Goal: Obtain resource: Download file/media

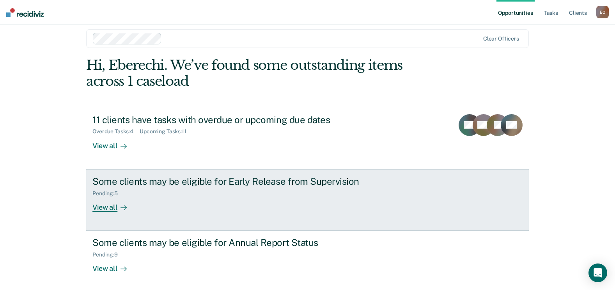
scroll to position [10, 0]
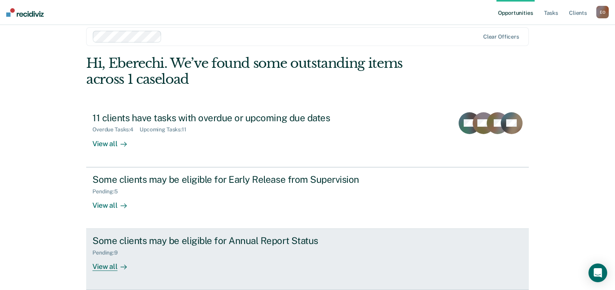
click at [120, 258] on div "View all" at bounding box center [114, 263] width 44 height 15
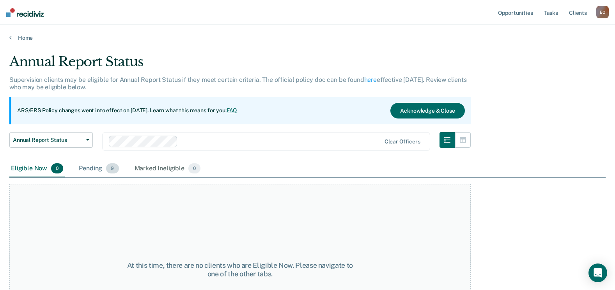
click at [93, 173] on div "Pending 9" at bounding box center [98, 168] width 43 height 17
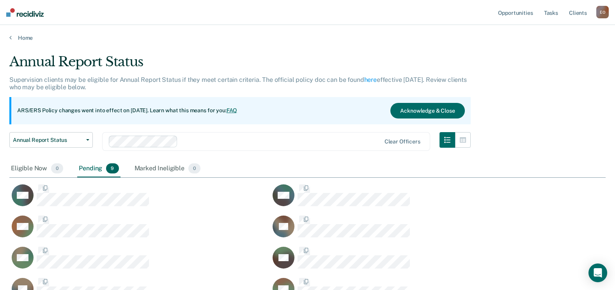
scroll to position [278, 591]
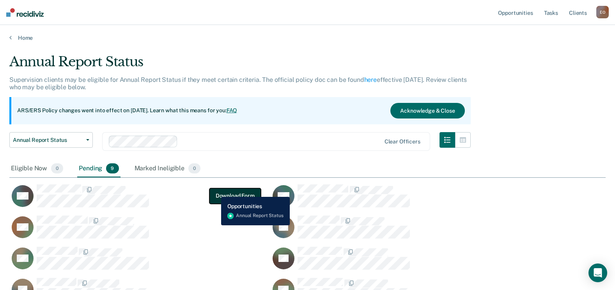
click at [215, 191] on button "Download Form" at bounding box center [236, 196] width 52 height 16
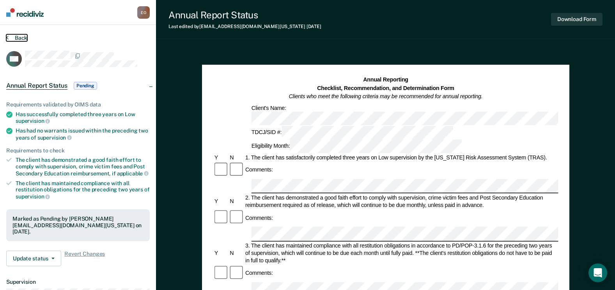
click at [13, 37] on button "Back" at bounding box center [16, 37] width 21 height 7
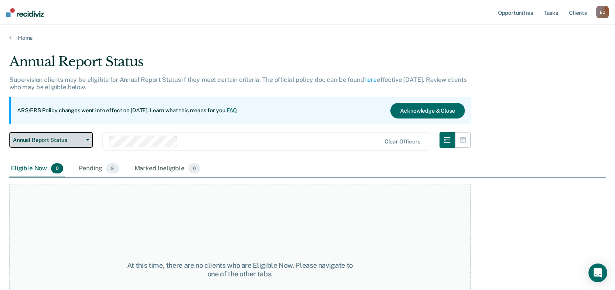
click at [73, 146] on button "Annual Report Status" at bounding box center [51, 140] width 84 height 16
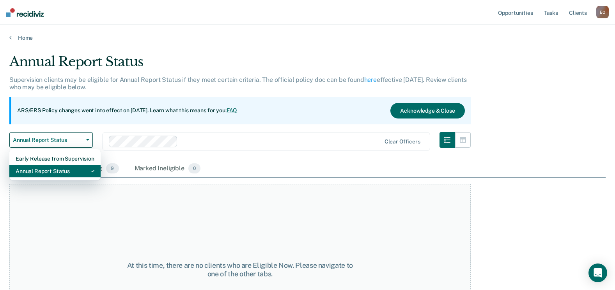
click at [73, 169] on div "Annual Report Status" at bounding box center [55, 171] width 79 height 12
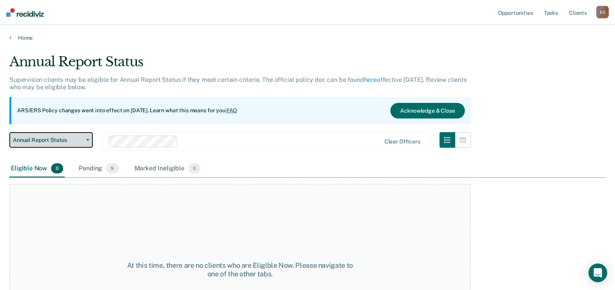
click at [73, 139] on span "Annual Report Status" at bounding box center [48, 140] width 70 height 7
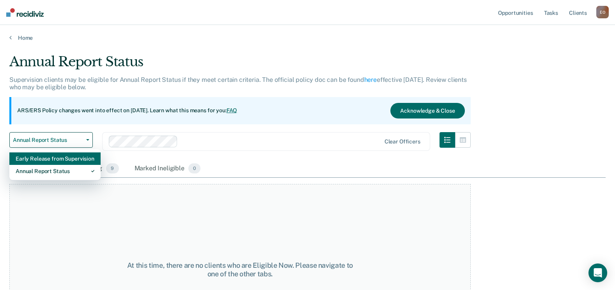
click at [69, 160] on div "Early Release from Supervision" at bounding box center [55, 159] width 79 height 12
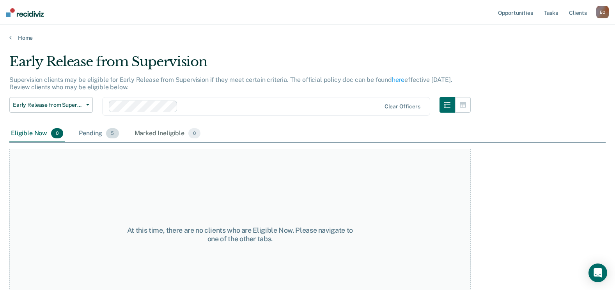
click at [89, 140] on div "Pending 5" at bounding box center [98, 133] width 43 height 17
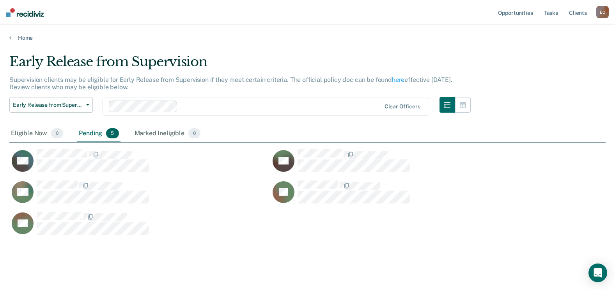
scroll to position [180, 591]
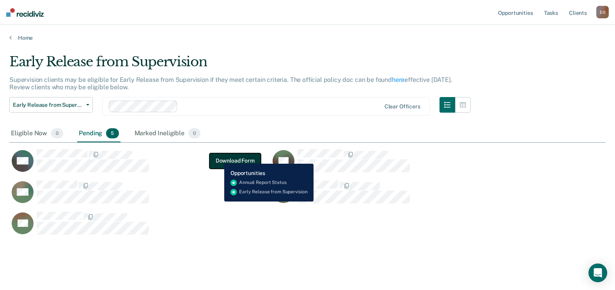
click at [219, 158] on button "Download Form" at bounding box center [236, 161] width 52 height 16
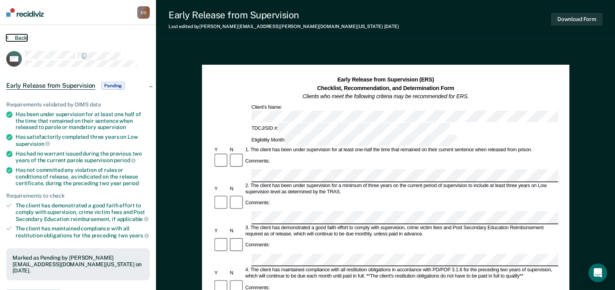
click at [10, 36] on button "Back" at bounding box center [16, 37] width 21 height 7
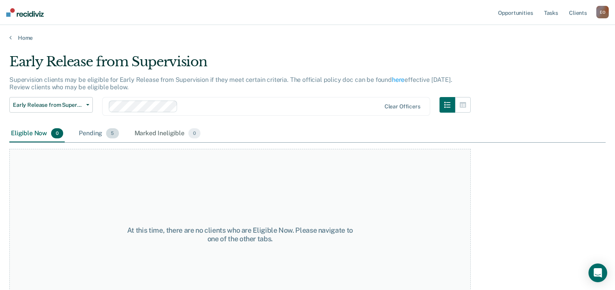
click at [94, 136] on div "Pending 5" at bounding box center [98, 133] width 43 height 17
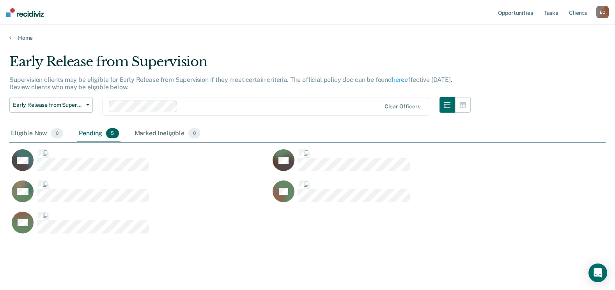
scroll to position [180, 591]
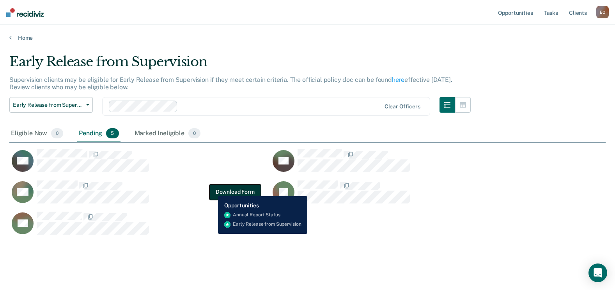
click at [212, 190] on button "Download Form" at bounding box center [236, 192] width 52 height 16
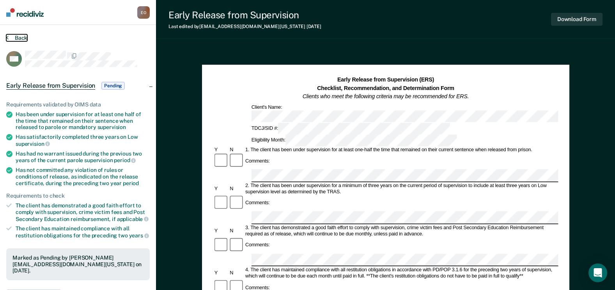
click at [11, 39] on button "Back" at bounding box center [16, 37] width 21 height 7
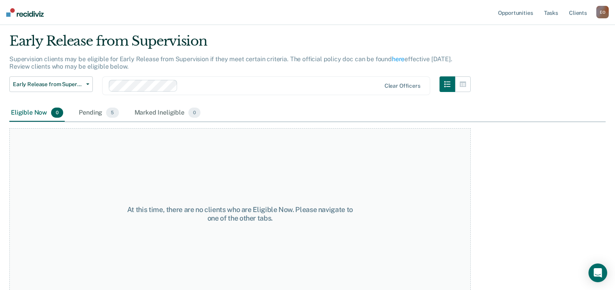
scroll to position [30, 0]
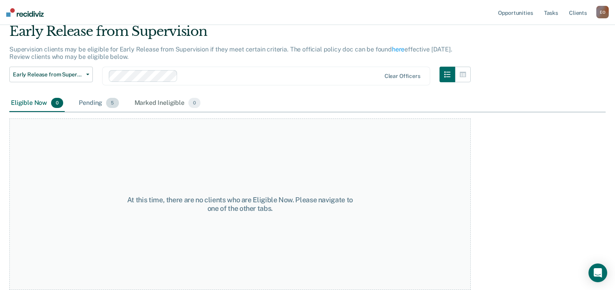
click at [109, 104] on span "5" at bounding box center [112, 103] width 12 height 10
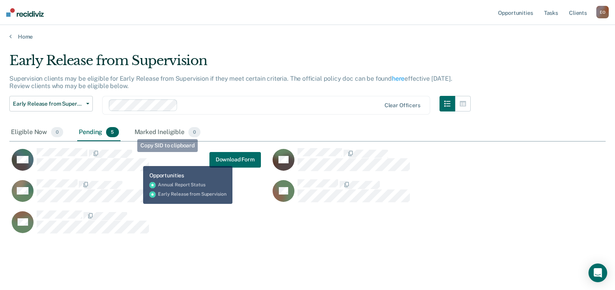
scroll to position [9, 0]
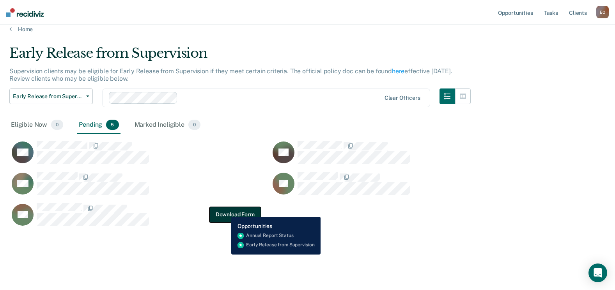
click at [225, 212] on button "Download Form" at bounding box center [236, 215] width 52 height 16
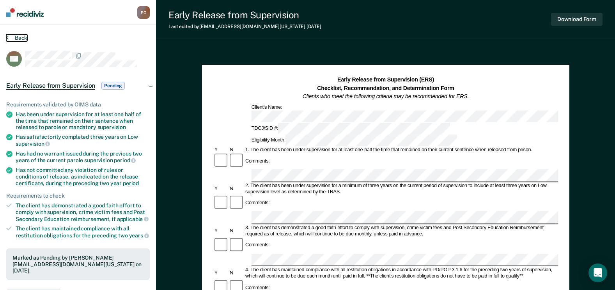
click at [16, 38] on button "Back" at bounding box center [16, 37] width 21 height 7
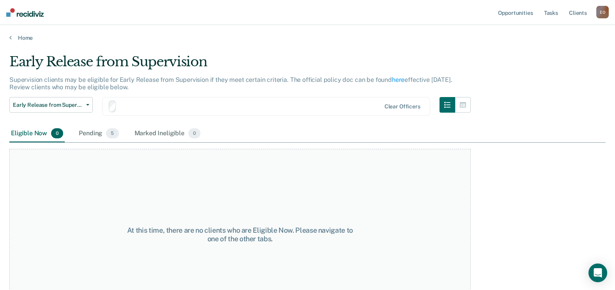
scroll to position [9, 0]
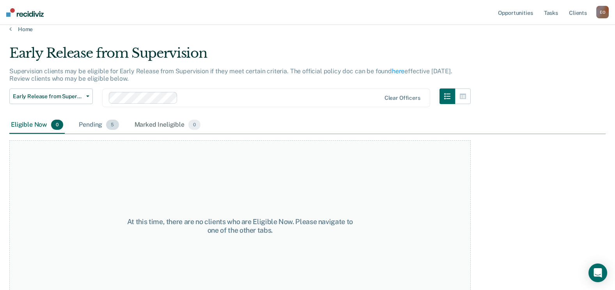
click at [101, 128] on div "Pending 5" at bounding box center [98, 125] width 43 height 17
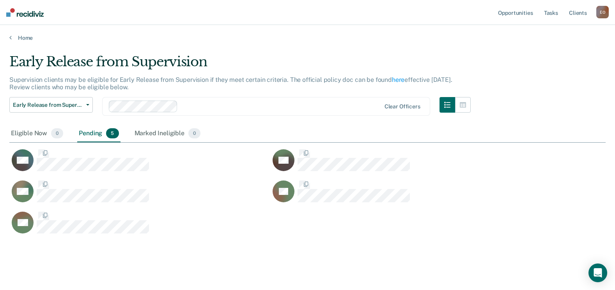
scroll to position [180, 591]
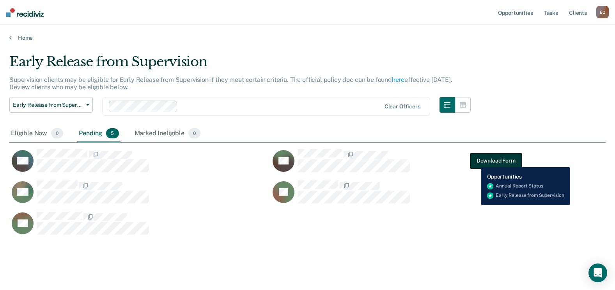
click at [475, 162] on button "Download Form" at bounding box center [497, 161] width 52 height 16
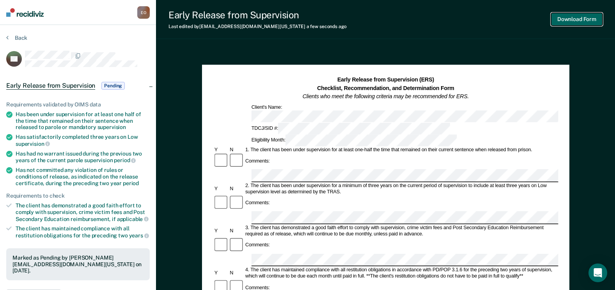
click at [577, 19] on button "Download Form" at bounding box center [577, 19] width 52 height 13
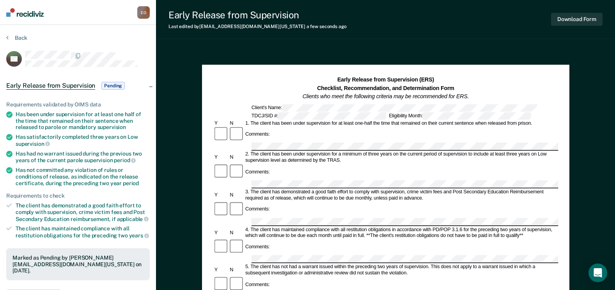
drag, startPoint x: 210, startPoint y: 63, endPoint x: 184, endPoint y: 58, distance: 26.6
click at [17, 39] on button "Back" at bounding box center [16, 37] width 21 height 7
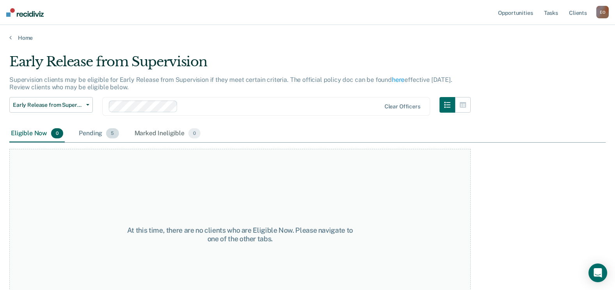
click at [118, 133] on span "5" at bounding box center [112, 133] width 12 height 10
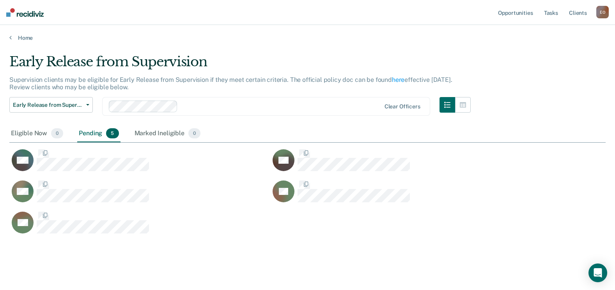
scroll to position [180, 591]
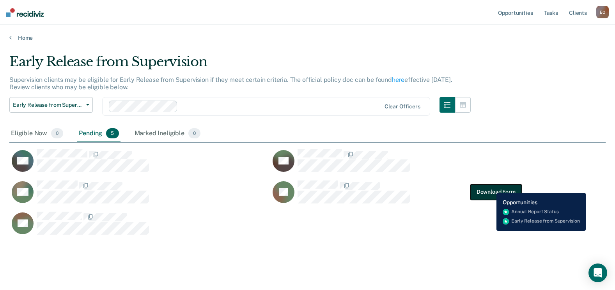
click at [491, 187] on button "Download Form" at bounding box center [497, 192] width 52 height 16
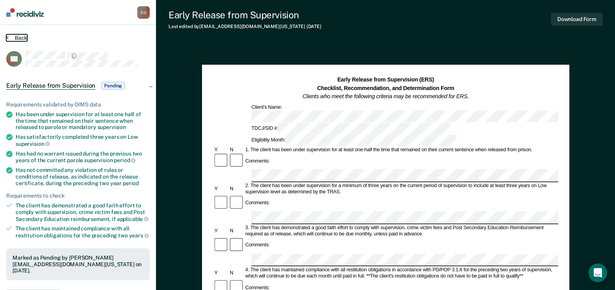
click at [16, 37] on button "Back" at bounding box center [16, 37] width 21 height 7
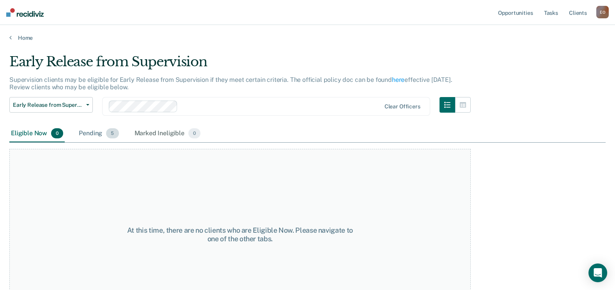
click at [99, 136] on div "Pending 5" at bounding box center [98, 133] width 43 height 17
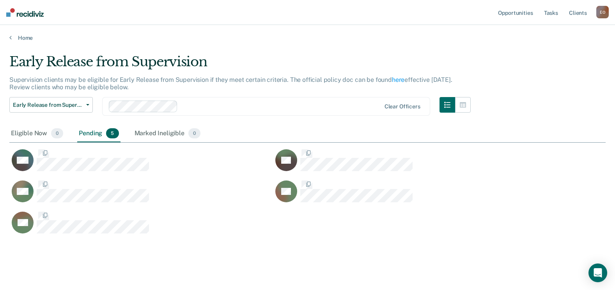
scroll to position [180, 591]
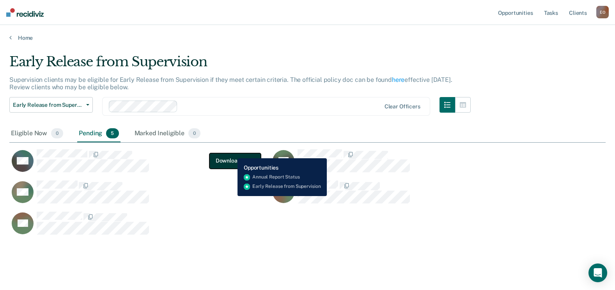
click at [232, 153] on button "Download Form" at bounding box center [236, 161] width 52 height 16
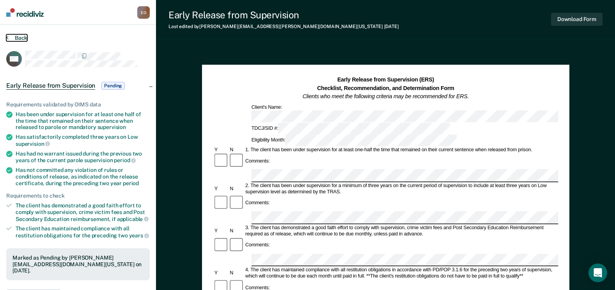
click at [20, 40] on button "Back" at bounding box center [16, 37] width 21 height 7
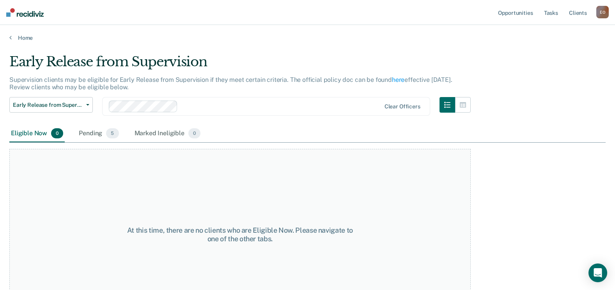
click at [76, 122] on div "Early Release from Supervision Early Release from Supervision Annual Report Sta…" at bounding box center [51, 111] width 84 height 28
click at [93, 131] on div "Pending 5" at bounding box center [98, 133] width 43 height 17
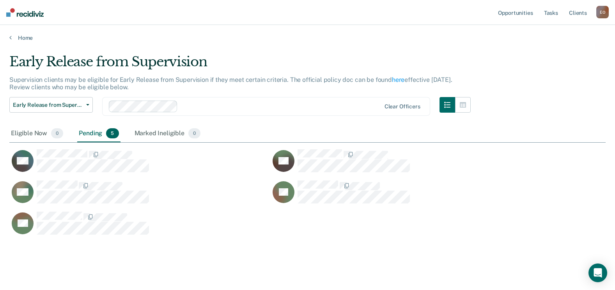
scroll to position [180, 591]
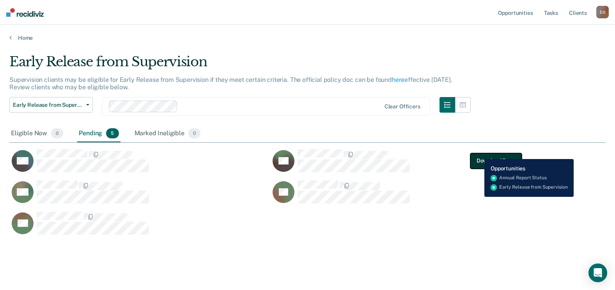
click at [479, 153] on button "Download Form" at bounding box center [497, 161] width 52 height 16
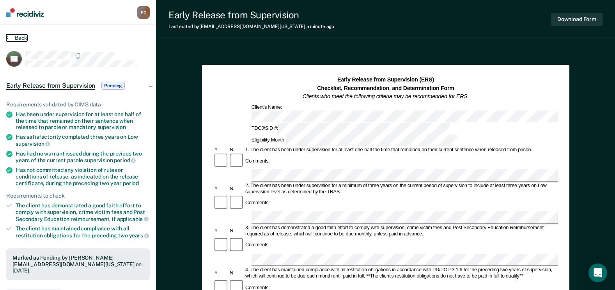
click at [10, 37] on button "Back" at bounding box center [16, 37] width 21 height 7
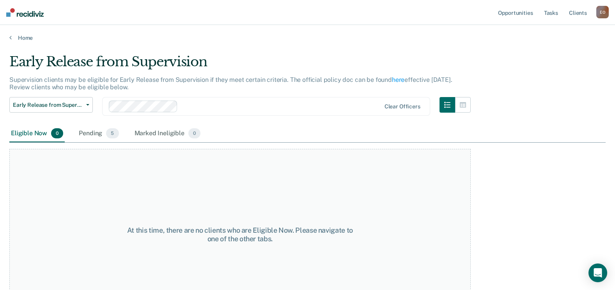
click at [11, 43] on main "Early Release from Supervision Supervision clients may be eligible for Early Re…" at bounding box center [307, 164] width 615 height 247
click at [15, 40] on link "Home" at bounding box center [307, 37] width 597 height 7
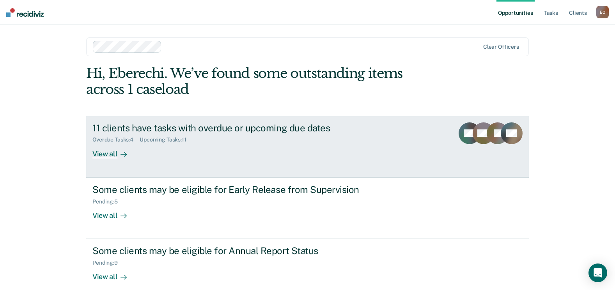
scroll to position [41, 0]
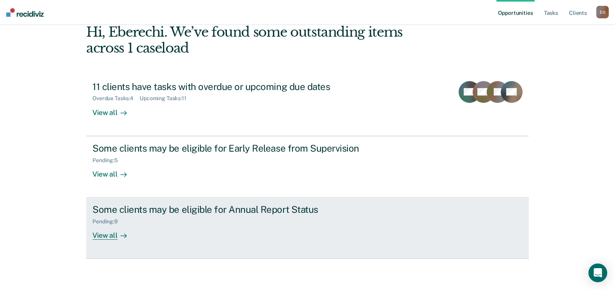
click at [117, 238] on div at bounding box center [121, 235] width 9 height 9
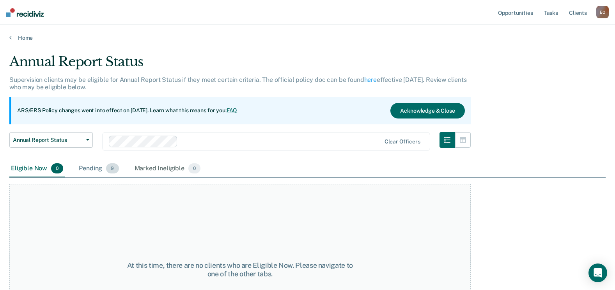
click at [107, 161] on div "Pending 9" at bounding box center [98, 168] width 43 height 17
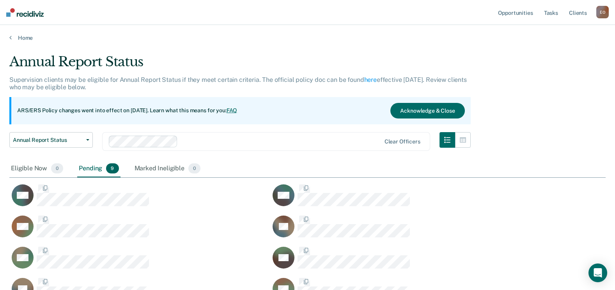
scroll to position [278, 591]
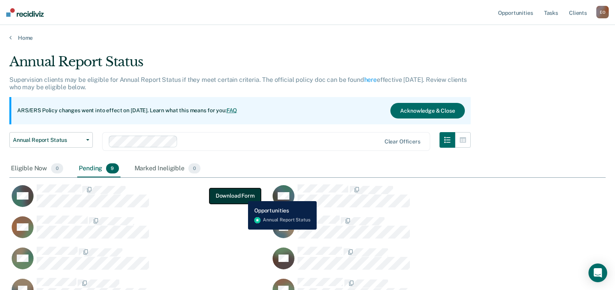
click at [242, 195] on button "Download Form" at bounding box center [236, 196] width 52 height 16
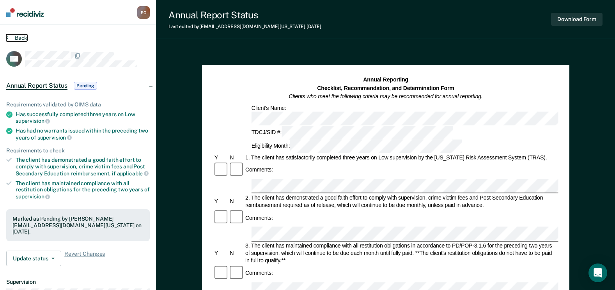
click at [16, 38] on button "Back" at bounding box center [16, 37] width 21 height 7
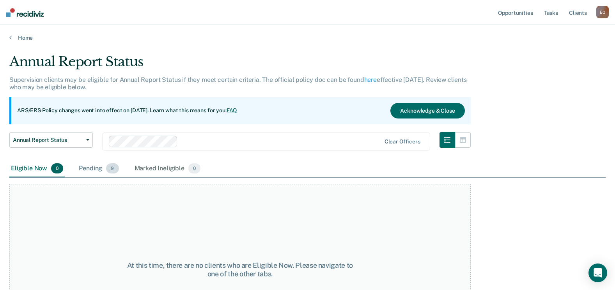
click at [110, 173] on span "9" at bounding box center [112, 168] width 12 height 10
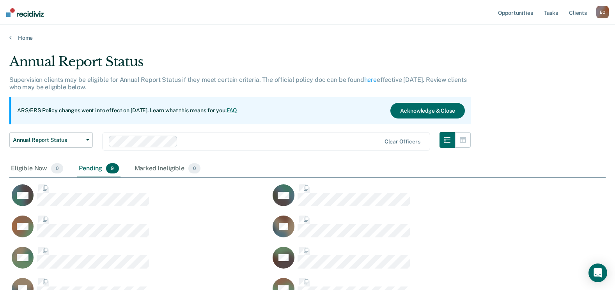
scroll to position [278, 591]
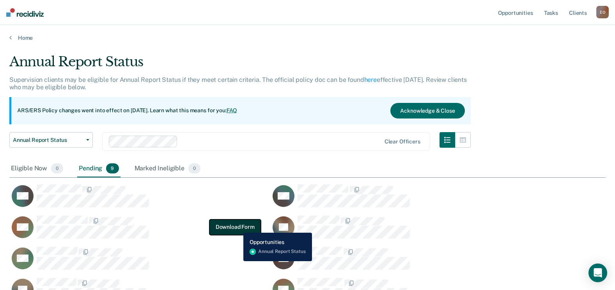
click at [238, 227] on button "Download Form" at bounding box center [236, 227] width 52 height 16
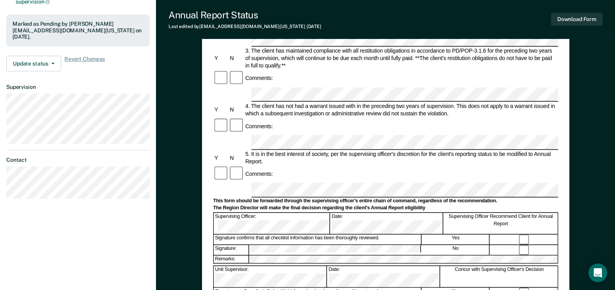
scroll to position [84, 0]
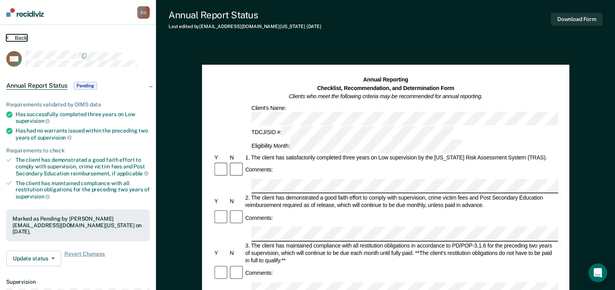
click at [13, 38] on button "Back" at bounding box center [16, 37] width 21 height 7
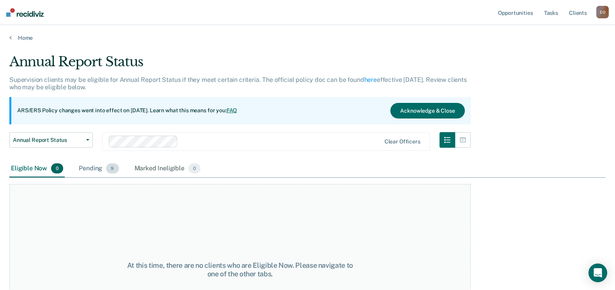
click at [92, 172] on div "Pending 9" at bounding box center [98, 168] width 43 height 17
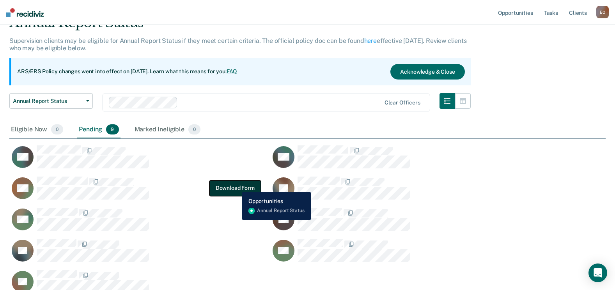
click at [236, 186] on button "Download Form" at bounding box center [236, 188] width 52 height 16
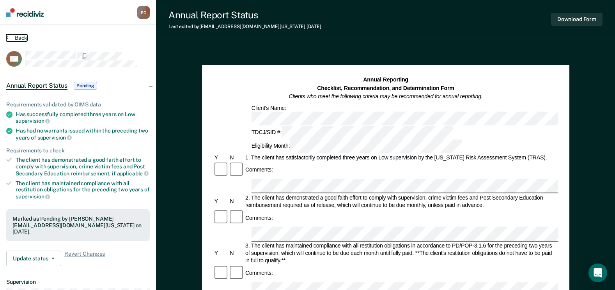
click at [9, 36] on button "Back" at bounding box center [16, 37] width 21 height 7
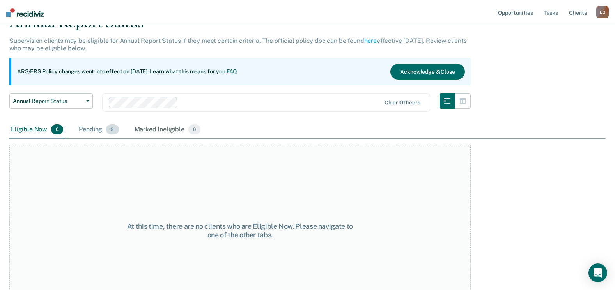
click at [113, 132] on span "9" at bounding box center [112, 129] width 12 height 10
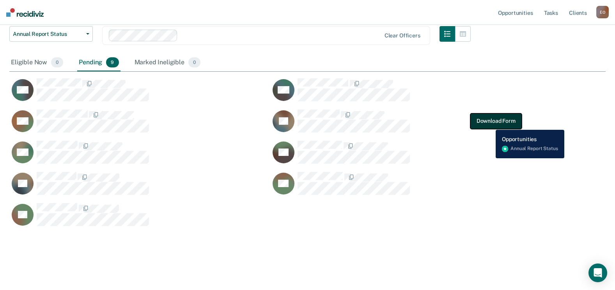
click at [490, 124] on button "Download Form" at bounding box center [497, 121] width 52 height 16
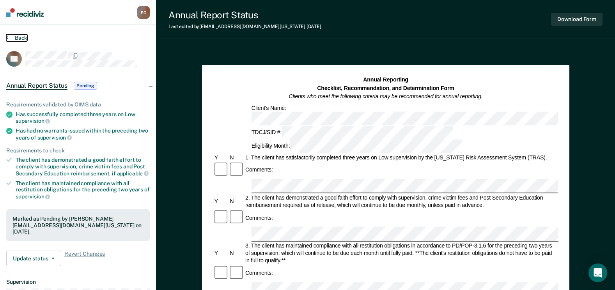
click at [23, 38] on button "Back" at bounding box center [16, 37] width 21 height 7
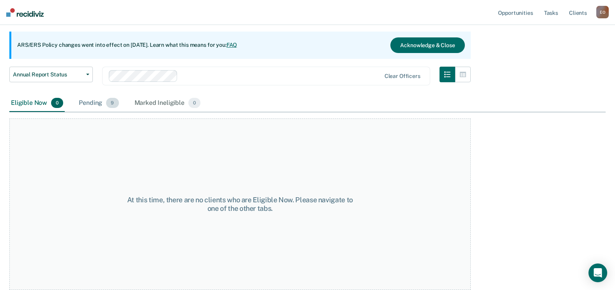
click at [110, 104] on span "9" at bounding box center [112, 103] width 12 height 10
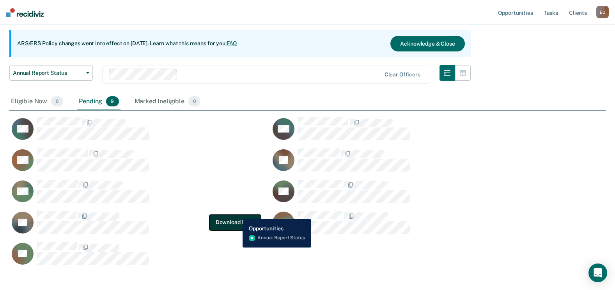
click at [237, 215] on button "Download Form" at bounding box center [236, 223] width 52 height 16
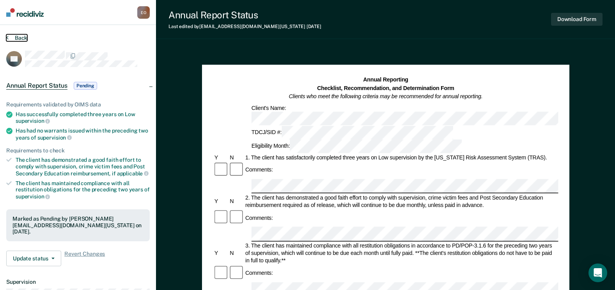
click at [12, 35] on button "Back" at bounding box center [16, 37] width 21 height 7
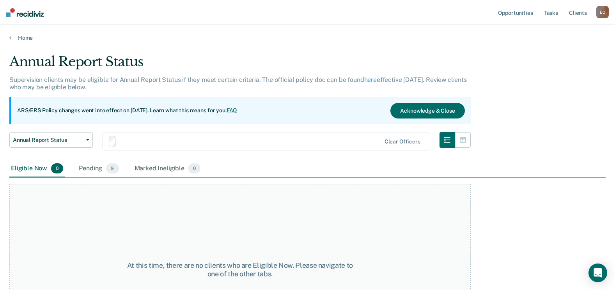
scroll to position [66, 0]
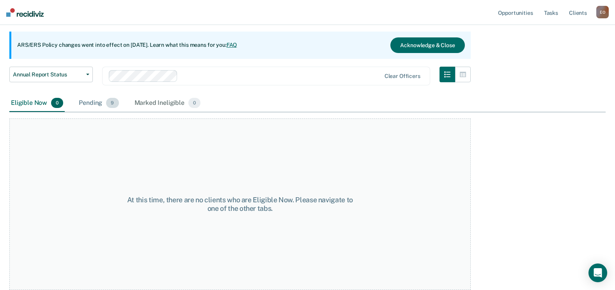
click at [87, 100] on div "Pending 9" at bounding box center [98, 103] width 43 height 17
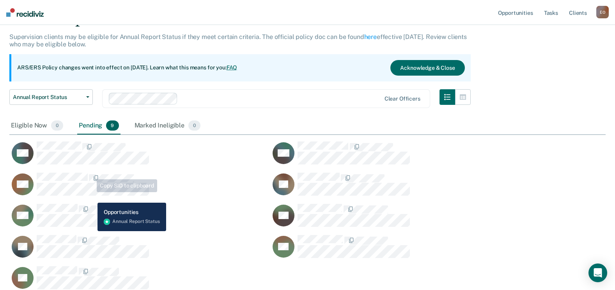
scroll to position [106, 0]
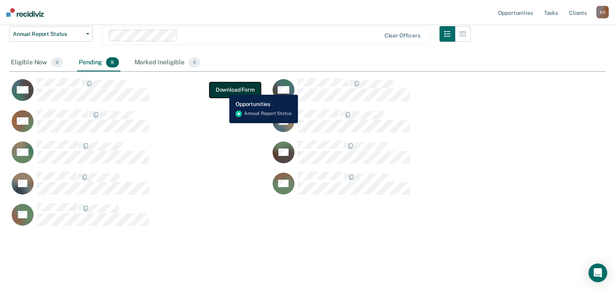
click at [224, 89] on button "Download Form" at bounding box center [236, 90] width 52 height 16
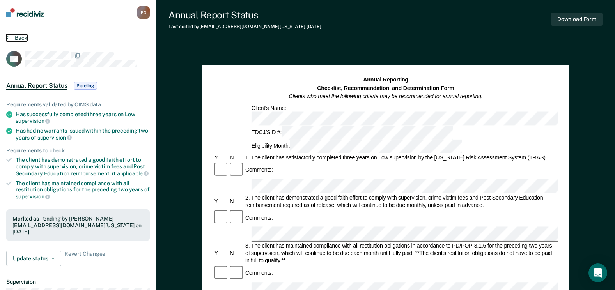
click at [10, 40] on button "Back" at bounding box center [16, 37] width 21 height 7
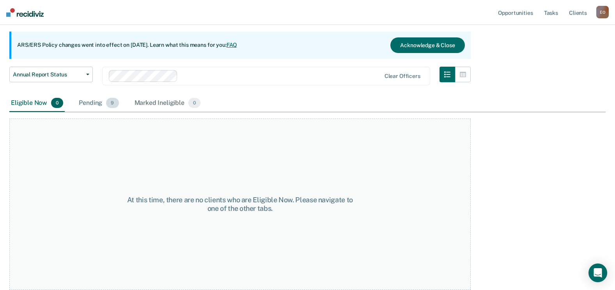
click at [95, 101] on div "Pending 9" at bounding box center [98, 103] width 43 height 17
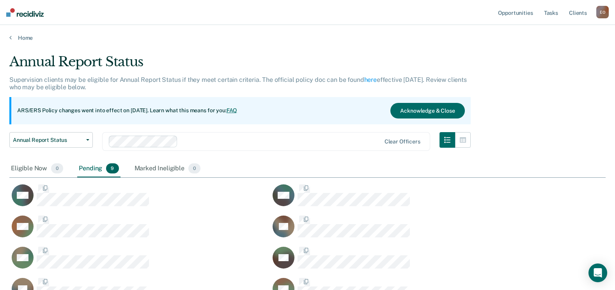
scroll to position [278, 591]
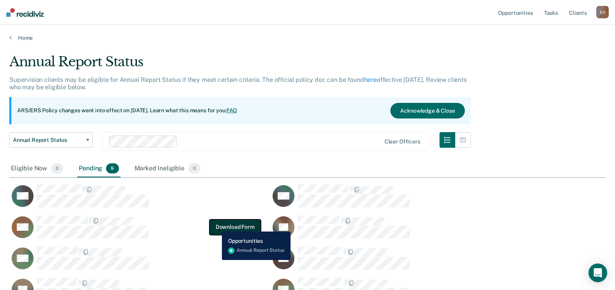
click at [216, 226] on button "Download Form" at bounding box center [236, 227] width 52 height 16
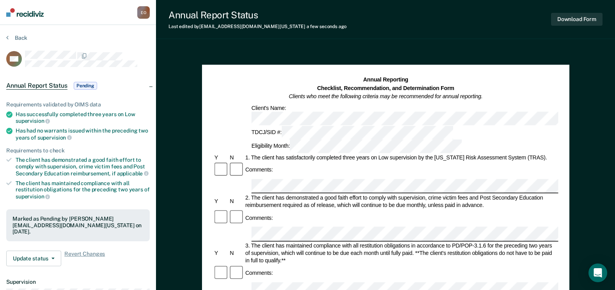
click at [347, 36] on div "Annual Report Status Last edited by [PERSON_NAME][EMAIL_ADDRESS][DOMAIN_NAME][U…" at bounding box center [385, 19] width 459 height 39
click at [18, 37] on button "Back" at bounding box center [16, 37] width 21 height 7
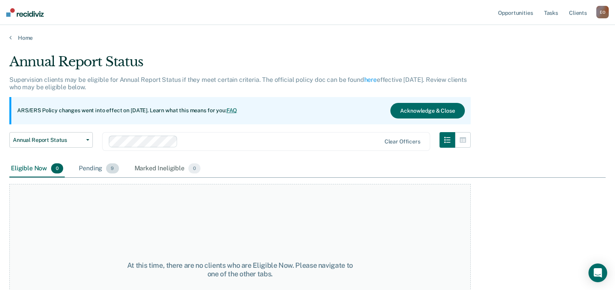
click at [91, 174] on div "Pending 9" at bounding box center [98, 168] width 43 height 17
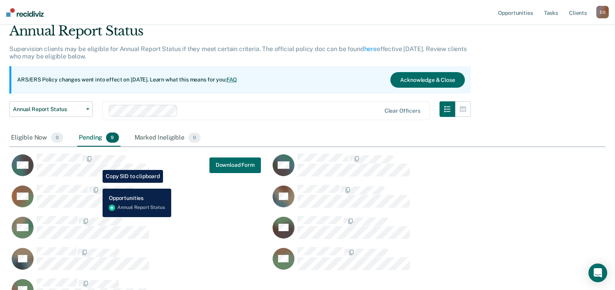
scroll to position [78, 0]
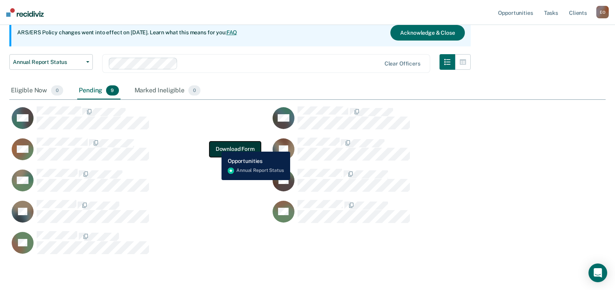
click at [216, 146] on button "Download Form" at bounding box center [236, 149] width 52 height 16
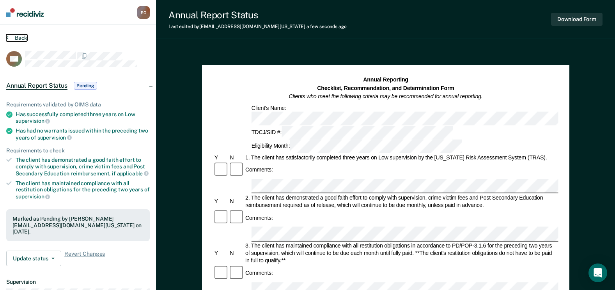
click at [11, 36] on button "Back" at bounding box center [16, 37] width 21 height 7
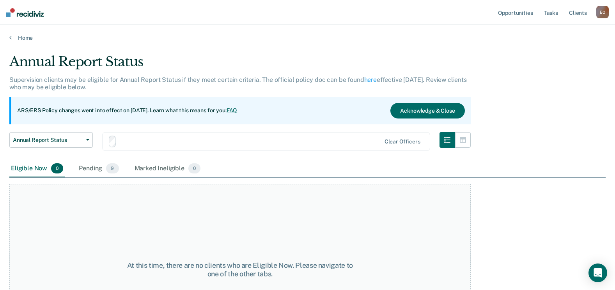
scroll to position [66, 0]
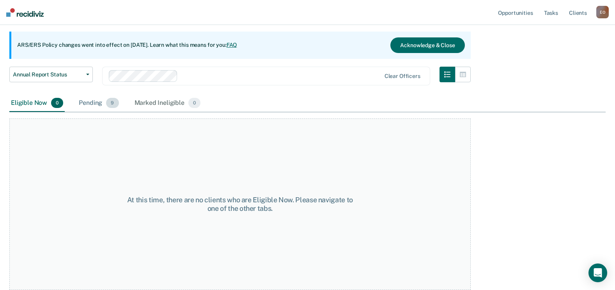
click at [84, 107] on div "Pending 9" at bounding box center [98, 103] width 43 height 17
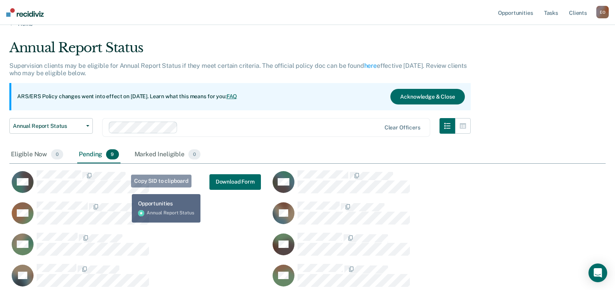
scroll to position [39, 0]
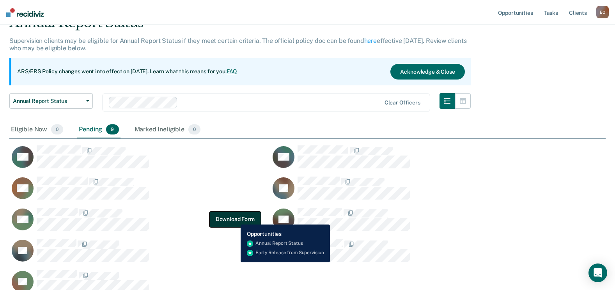
click at [236, 218] on button "Download Form" at bounding box center [236, 219] width 52 height 16
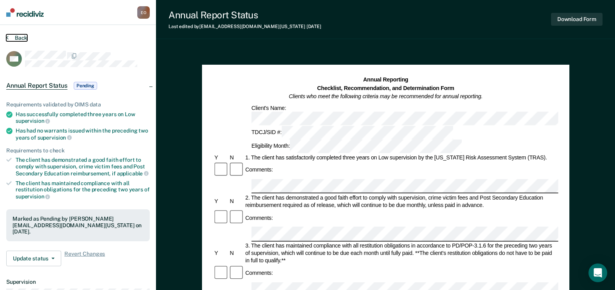
click at [11, 38] on button "Back" at bounding box center [16, 37] width 21 height 7
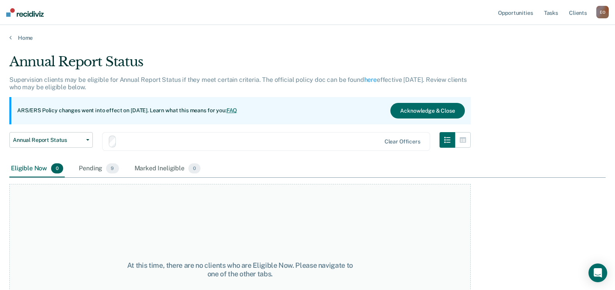
scroll to position [39, 0]
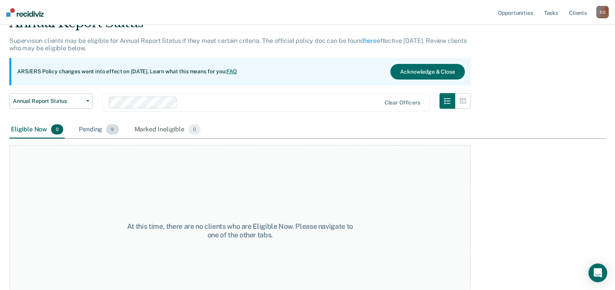
click at [96, 129] on div "Pending 9" at bounding box center [98, 129] width 43 height 17
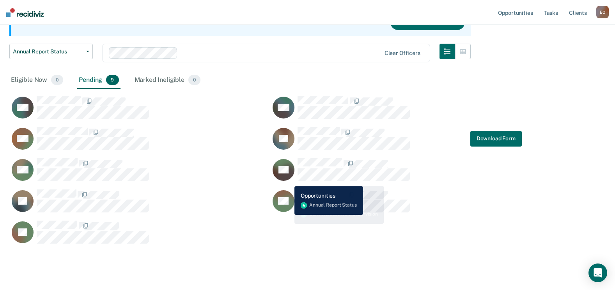
scroll to position [106, 0]
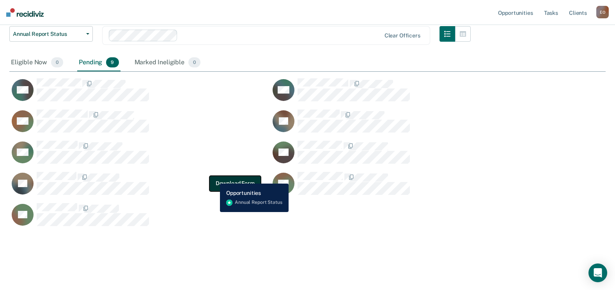
click at [218, 178] on button "Download Form" at bounding box center [236, 184] width 52 height 16
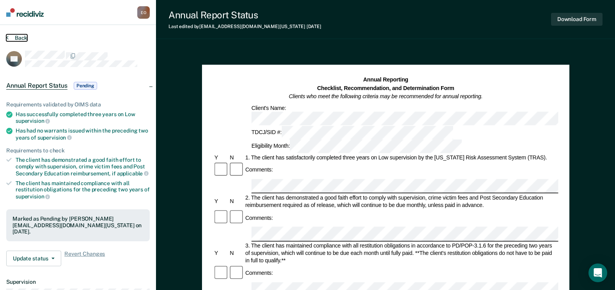
click at [9, 39] on button "Back" at bounding box center [16, 37] width 21 height 7
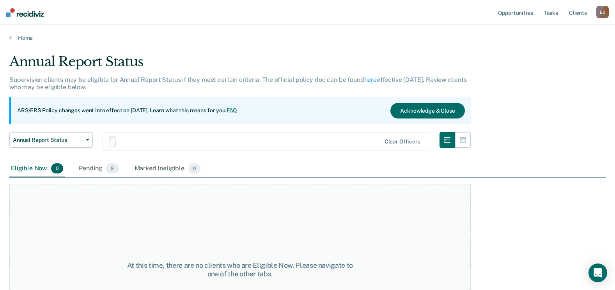
scroll to position [66, 0]
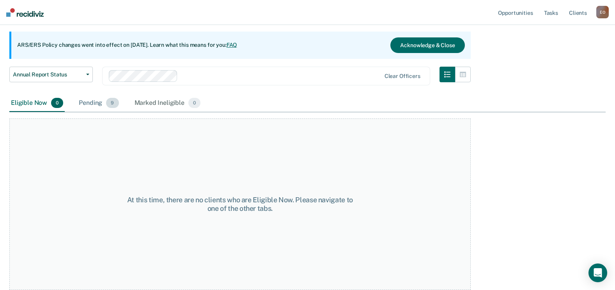
click at [93, 101] on div "Pending 9" at bounding box center [98, 103] width 43 height 17
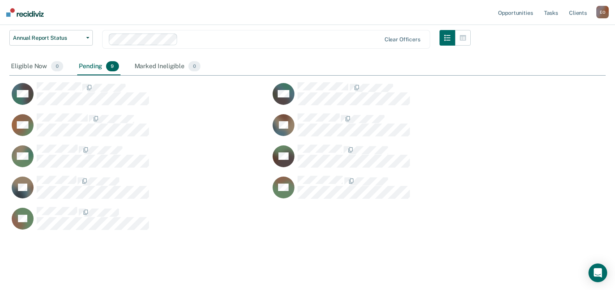
scroll to position [106, 0]
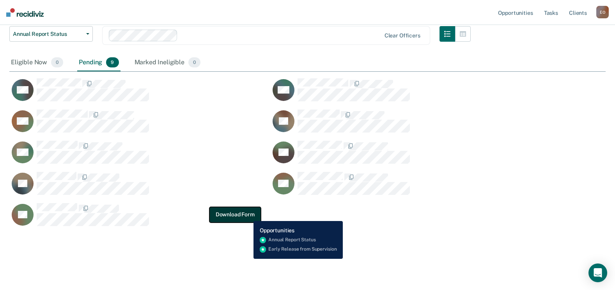
click at [246, 214] on button "Download Form" at bounding box center [236, 215] width 52 height 16
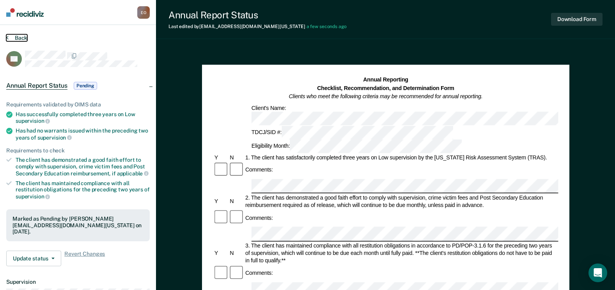
click at [9, 41] on button "Back" at bounding box center [16, 37] width 21 height 7
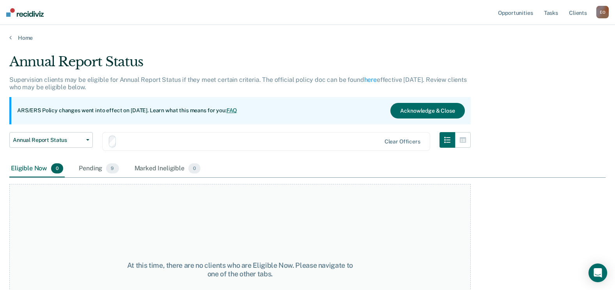
scroll to position [66, 0]
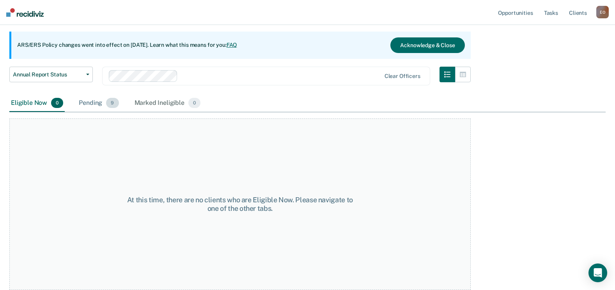
click at [108, 107] on span "9" at bounding box center [112, 103] width 12 height 10
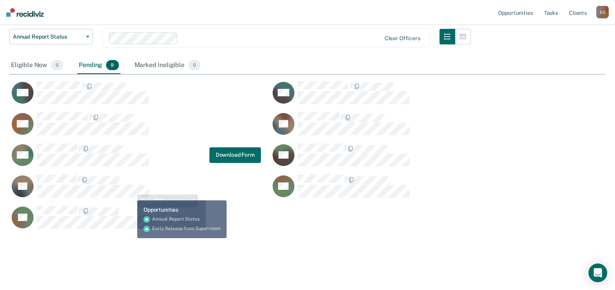
scroll to position [106, 0]
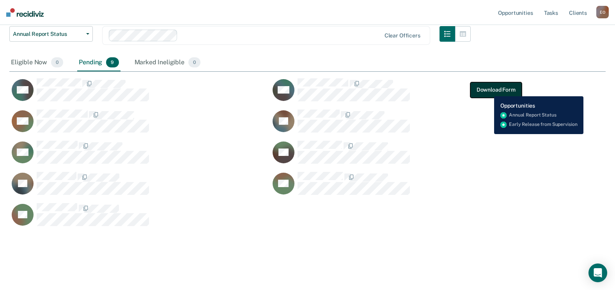
click at [489, 91] on button "Download Form" at bounding box center [497, 90] width 52 height 16
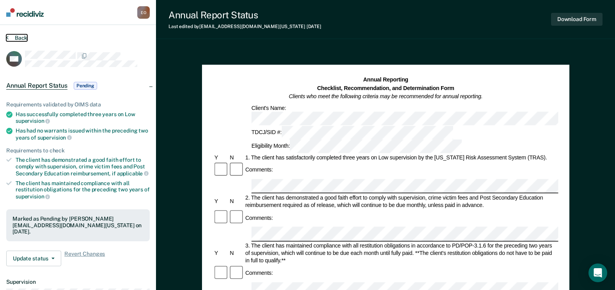
click at [9, 39] on button "Back" at bounding box center [16, 37] width 21 height 7
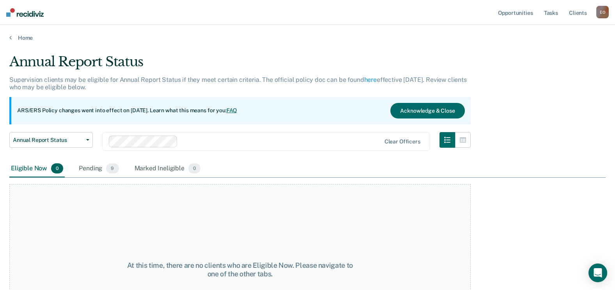
scroll to position [66, 0]
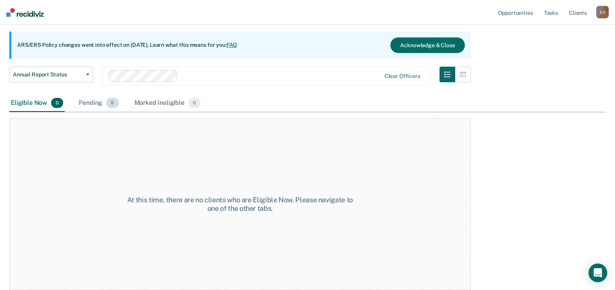
click at [109, 104] on span "9" at bounding box center [112, 103] width 12 height 10
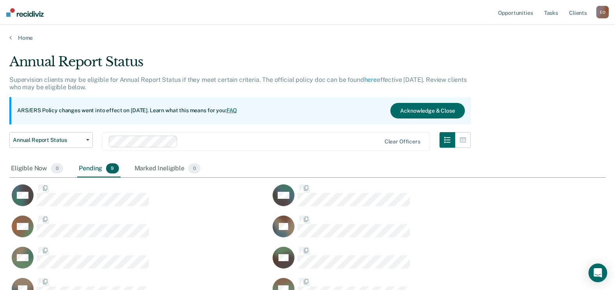
scroll to position [278, 591]
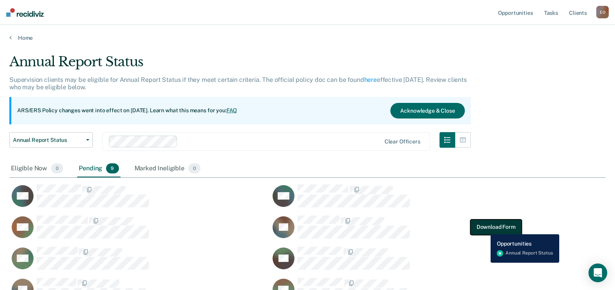
click at [485, 229] on button "Download Form" at bounding box center [497, 227] width 52 height 16
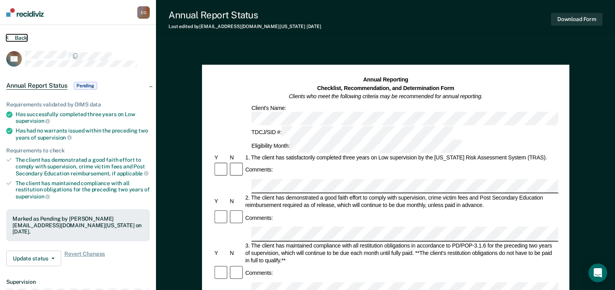
click at [13, 39] on button "Back" at bounding box center [16, 37] width 21 height 7
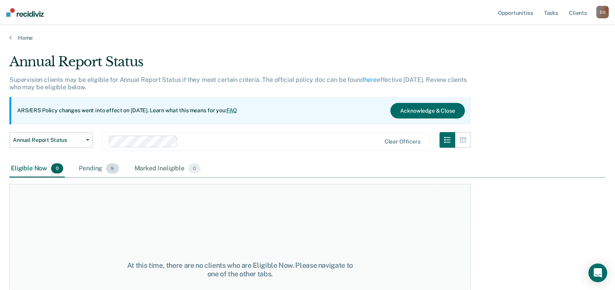
click at [107, 171] on span "9" at bounding box center [112, 168] width 12 height 10
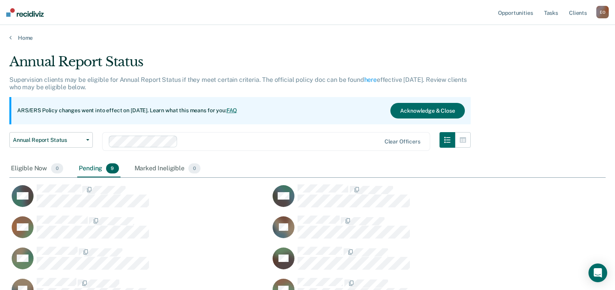
scroll to position [39, 0]
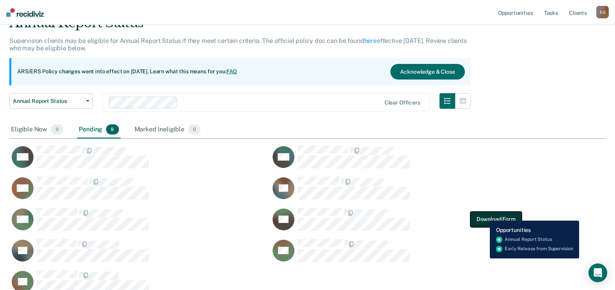
click at [484, 215] on button "Download Form" at bounding box center [497, 219] width 52 height 16
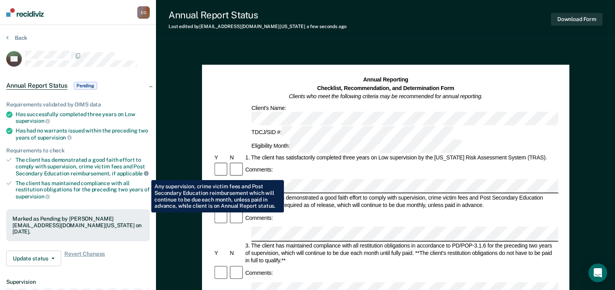
click at [146, 174] on icon at bounding box center [146, 173] width 5 height 5
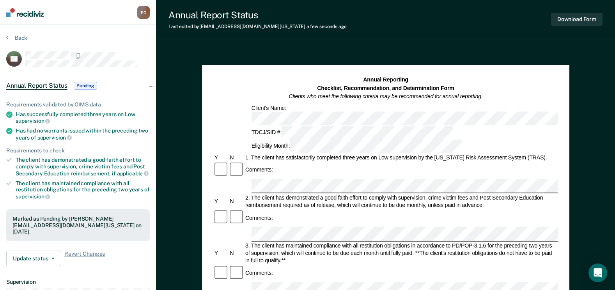
click at [5, 37] on section "Back JW Annual Report Status Pending Requirements validated by OIMS data Has su…" at bounding box center [78, 217] width 156 height 385
click at [20, 37] on button "Back" at bounding box center [16, 37] width 21 height 7
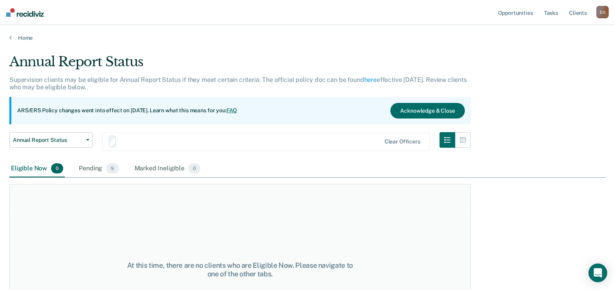
scroll to position [39, 0]
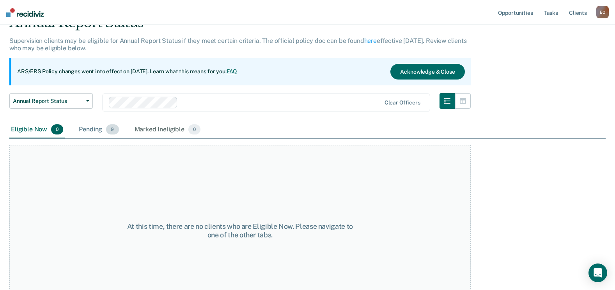
click at [110, 135] on div "Pending 9" at bounding box center [98, 129] width 43 height 17
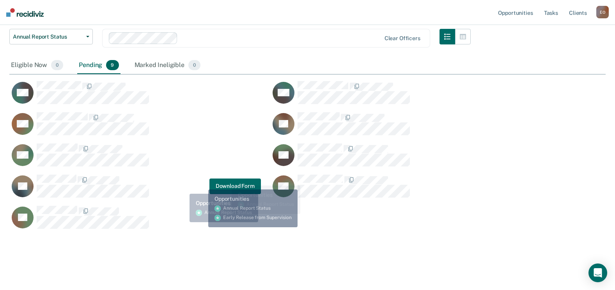
scroll to position [106, 0]
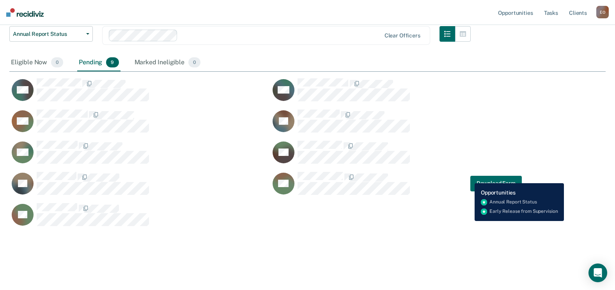
click at [469, 178] on div "BH Download Form" at bounding box center [396, 184] width 252 height 24
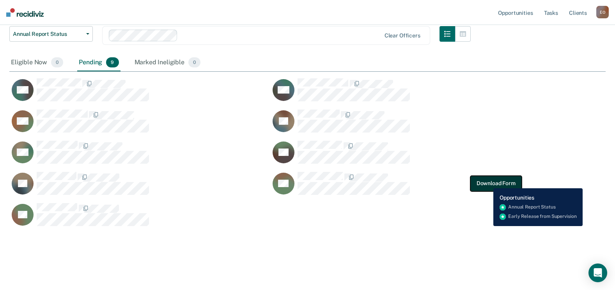
click at [488, 183] on button "Download Form" at bounding box center [497, 184] width 52 height 16
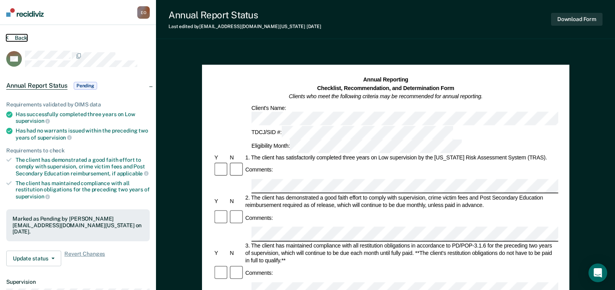
click at [7, 39] on icon at bounding box center [7, 37] width 2 height 6
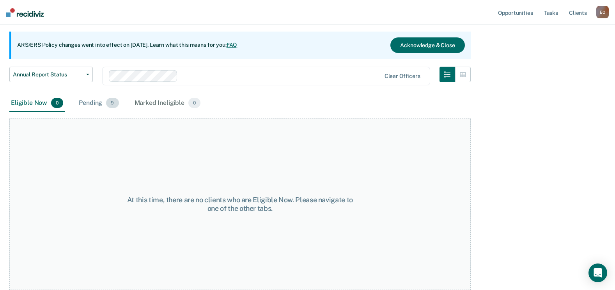
click at [99, 100] on div "Pending 9" at bounding box center [98, 103] width 43 height 17
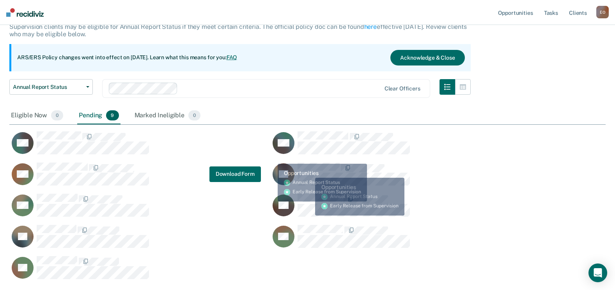
scroll to position [0, 0]
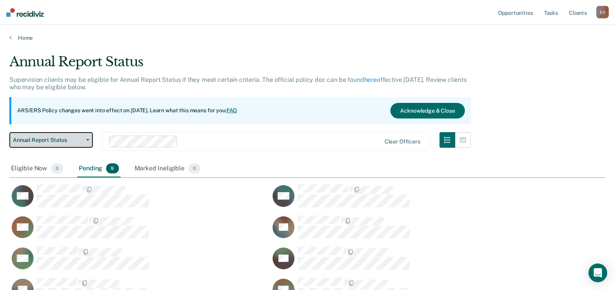
click at [37, 138] on span "Annual Report Status" at bounding box center [48, 140] width 70 height 7
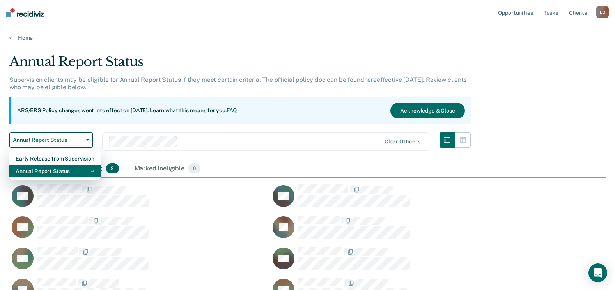
drag, startPoint x: 58, startPoint y: 169, endPoint x: 57, endPoint y: 162, distance: 7.0
click at [57, 167] on div "Annual Report Status" at bounding box center [55, 171] width 79 height 12
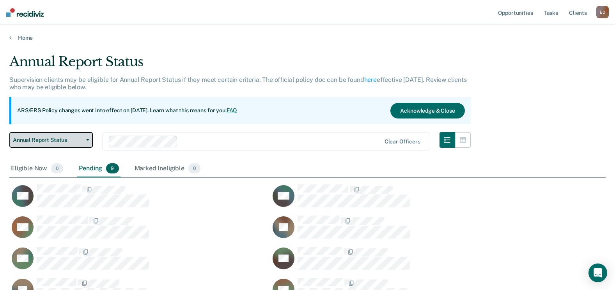
click at [59, 139] on span "Annual Report Status" at bounding box center [48, 140] width 70 height 7
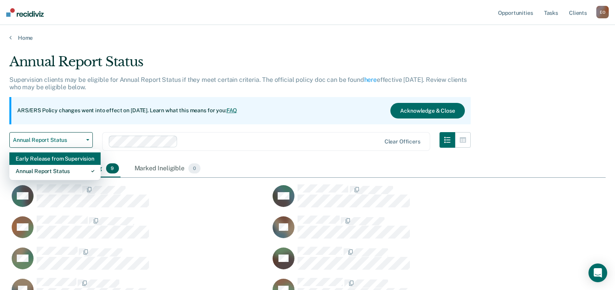
click at [61, 156] on div "Early Release from Supervision" at bounding box center [55, 159] width 79 height 12
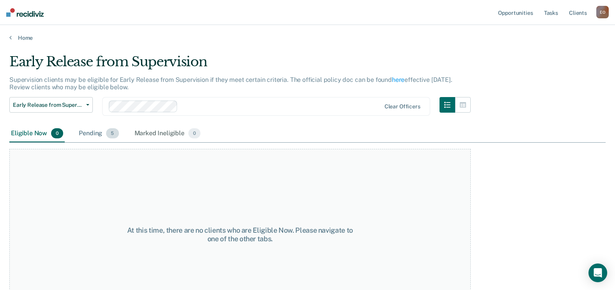
click at [97, 132] on div "Pending 5" at bounding box center [98, 133] width 43 height 17
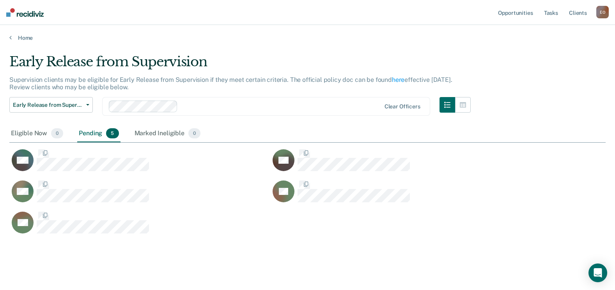
scroll to position [180, 591]
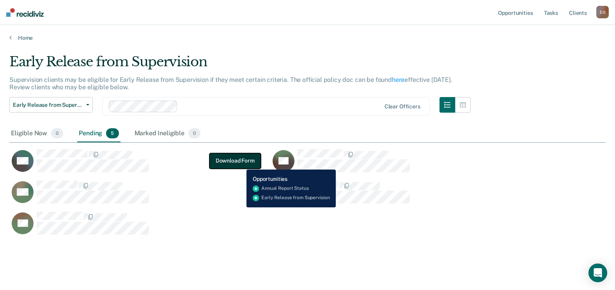
click at [238, 163] on button "Download Form" at bounding box center [236, 161] width 52 height 16
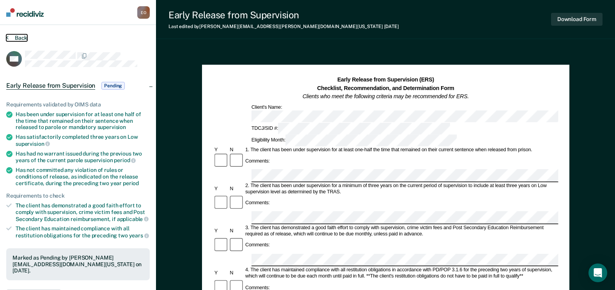
click at [9, 39] on button "Back" at bounding box center [16, 37] width 21 height 7
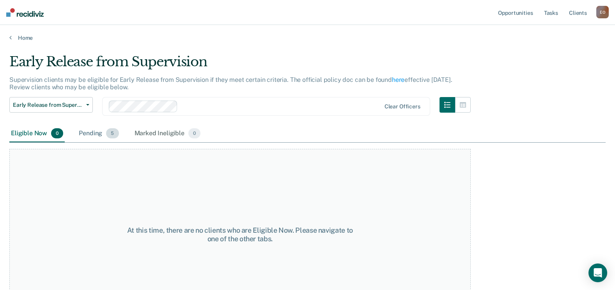
click at [109, 136] on span "5" at bounding box center [112, 133] width 12 height 10
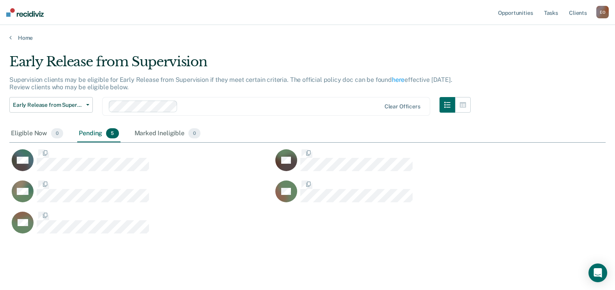
scroll to position [180, 591]
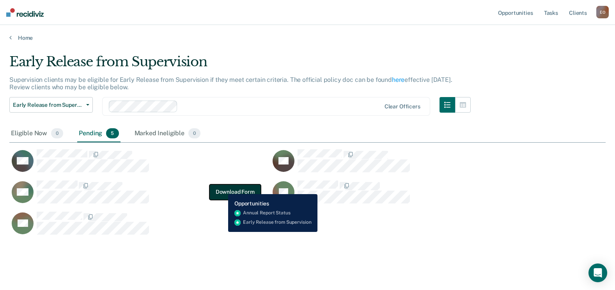
click at [222, 188] on button "Download Form" at bounding box center [236, 192] width 52 height 16
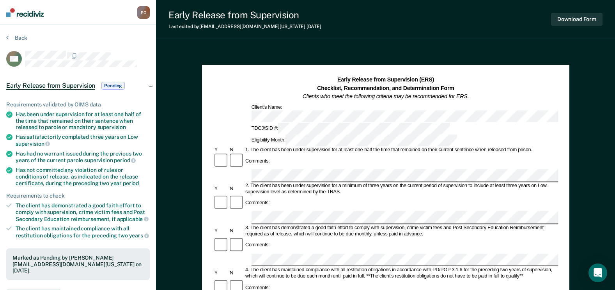
click at [5, 38] on section "Back MO Early Release from Supervision Pending Requirements validated by OIMS d…" at bounding box center [78, 237] width 156 height 424
click at [6, 38] on section "Back MO Early Release from Supervision Pending Requirements validated by OIMS d…" at bounding box center [78, 237] width 156 height 424
click at [17, 39] on button "Back" at bounding box center [16, 37] width 21 height 7
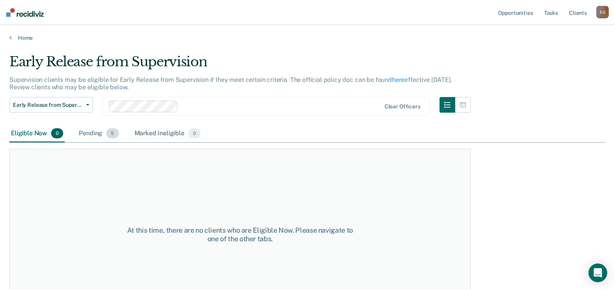
click at [100, 130] on div "Pending 5" at bounding box center [98, 133] width 43 height 17
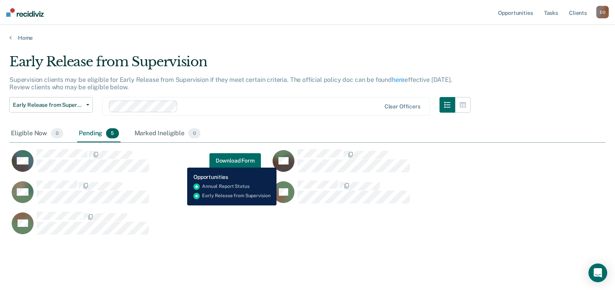
scroll to position [9, 0]
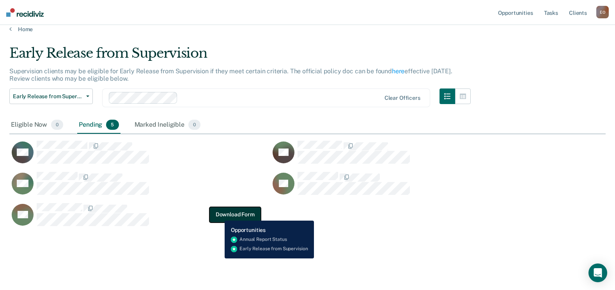
click at [219, 215] on button "Download Form" at bounding box center [236, 215] width 52 height 16
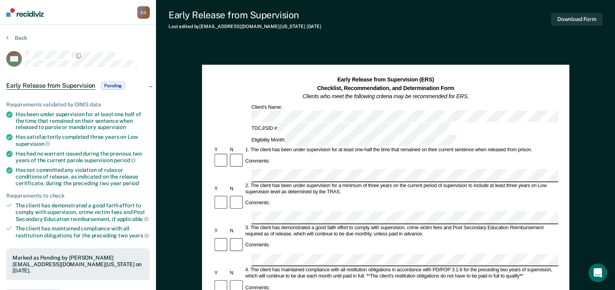
click at [14, 32] on section "Back BH Early Release from Supervision Pending Requirements validated by OIMS d…" at bounding box center [78, 237] width 156 height 424
click at [14, 36] on button "Back" at bounding box center [16, 37] width 21 height 7
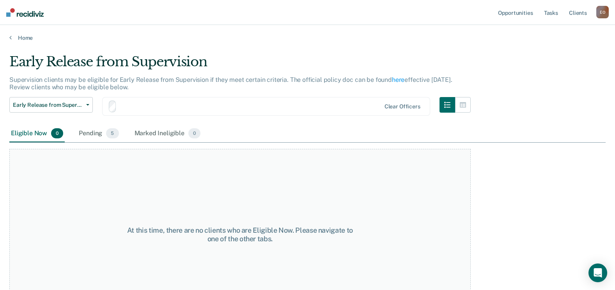
scroll to position [9, 0]
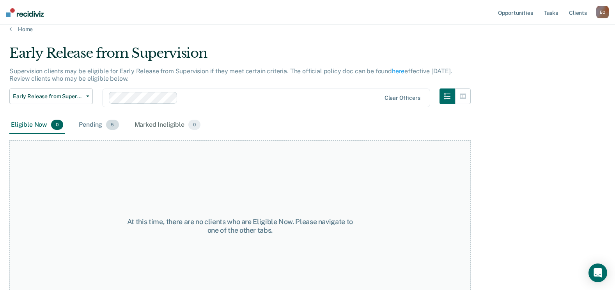
click at [112, 120] on span "5" at bounding box center [112, 125] width 12 height 10
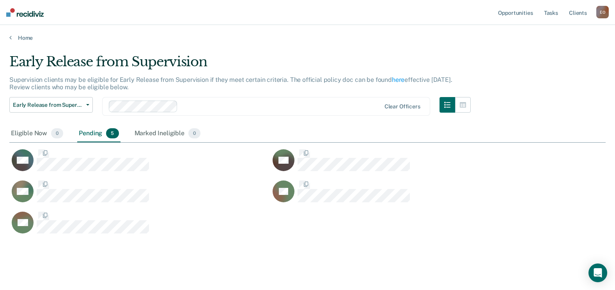
scroll to position [180, 591]
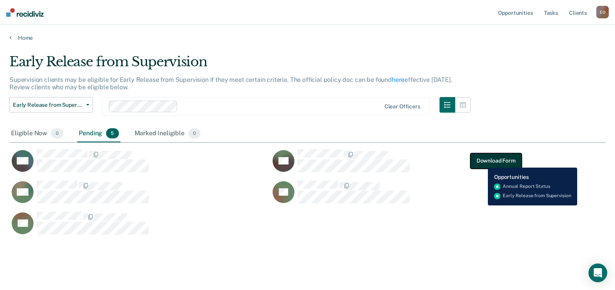
click at [482, 162] on button "Download Form" at bounding box center [497, 161] width 52 height 16
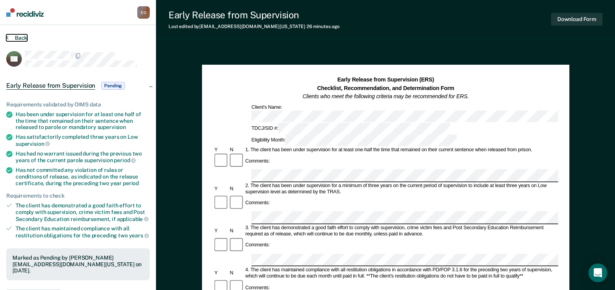
click at [18, 37] on button "Back" at bounding box center [16, 37] width 21 height 7
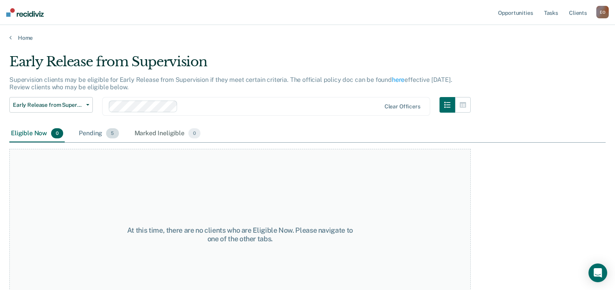
click at [94, 134] on div "Pending 5" at bounding box center [98, 133] width 43 height 17
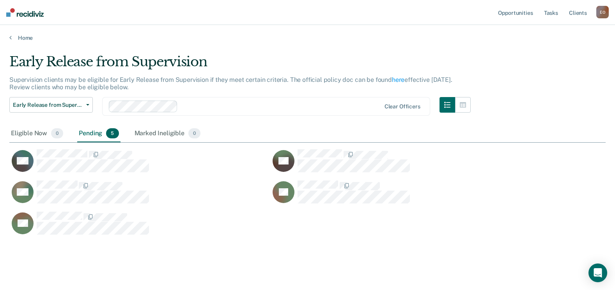
scroll to position [180, 591]
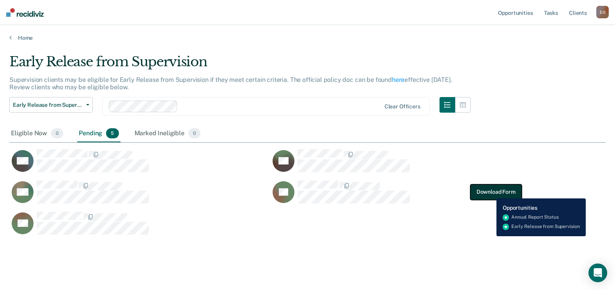
click at [491, 193] on button "Download Form" at bounding box center [497, 192] width 52 height 16
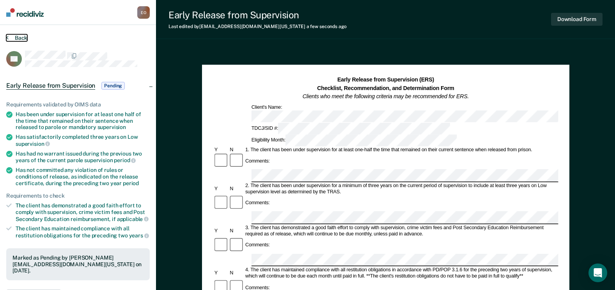
click at [25, 39] on button "Back" at bounding box center [16, 37] width 21 height 7
